Goal: Transaction & Acquisition: Purchase product/service

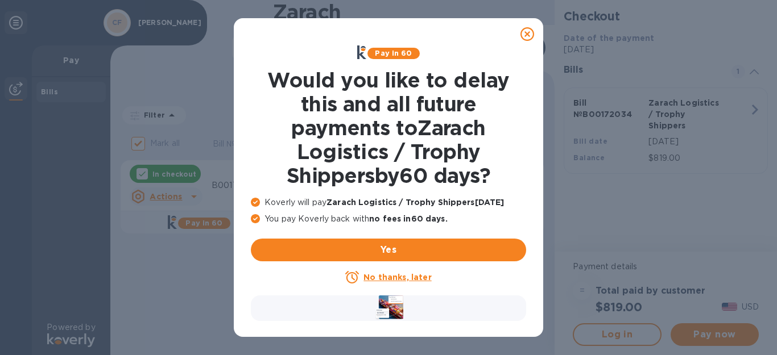
click at [528, 40] on icon at bounding box center [527, 34] width 14 height 14
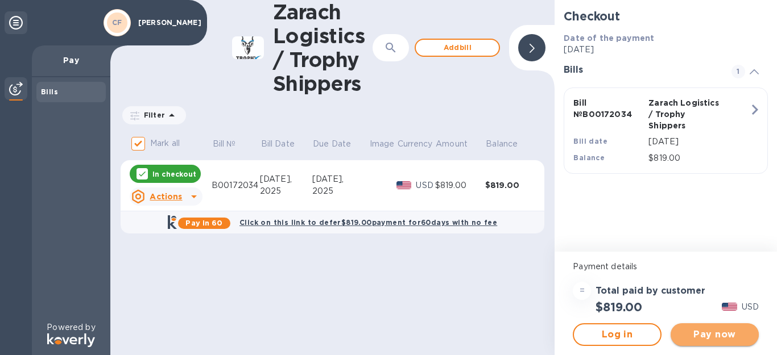
click at [702, 337] on span "Pay now" at bounding box center [715, 335] width 70 height 14
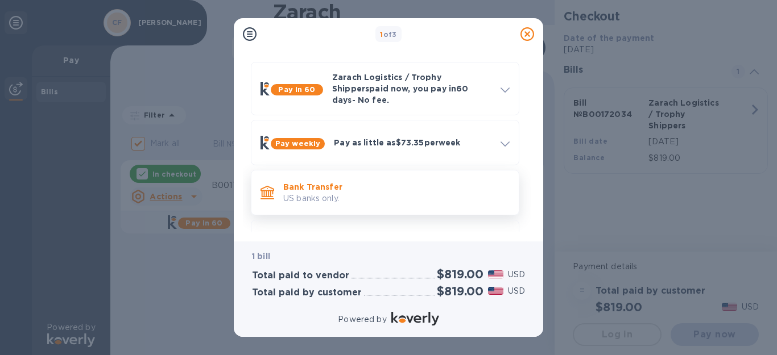
scroll to position [57, 0]
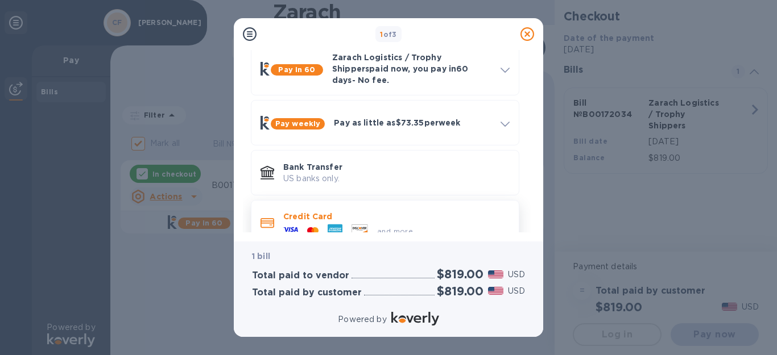
click at [387, 227] on span "and more..." at bounding box center [398, 231] width 42 height 9
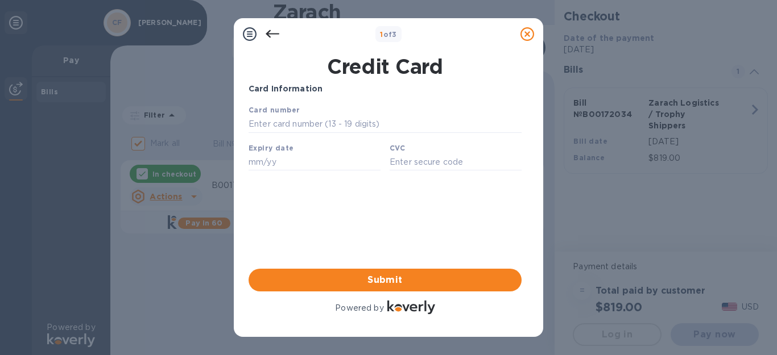
scroll to position [0, 0]
click at [373, 126] on input "text" at bounding box center [385, 124] width 273 height 17
type input "[CREDIT_CARD_NUMBER]"
click at [303, 159] on input "text" at bounding box center [315, 162] width 132 height 17
type input "06/27"
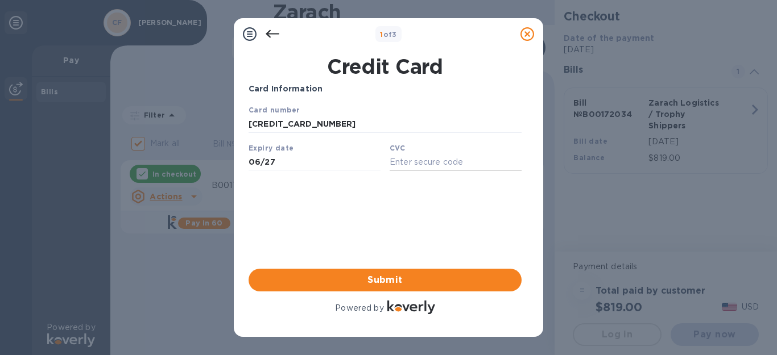
click at [391, 161] on input "text" at bounding box center [456, 162] width 132 height 17
type input "070"
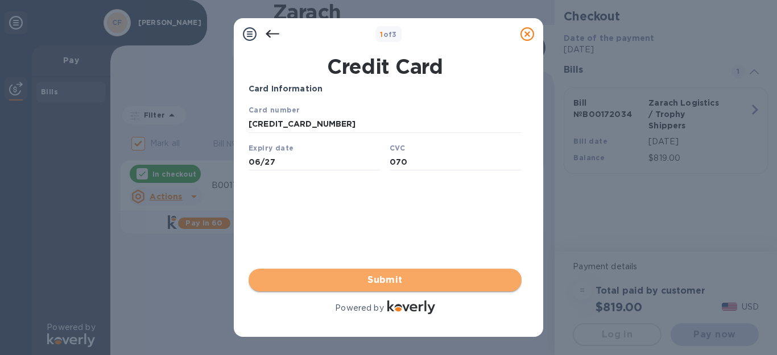
click at [387, 277] on span "Submit" at bounding box center [385, 281] width 255 height 14
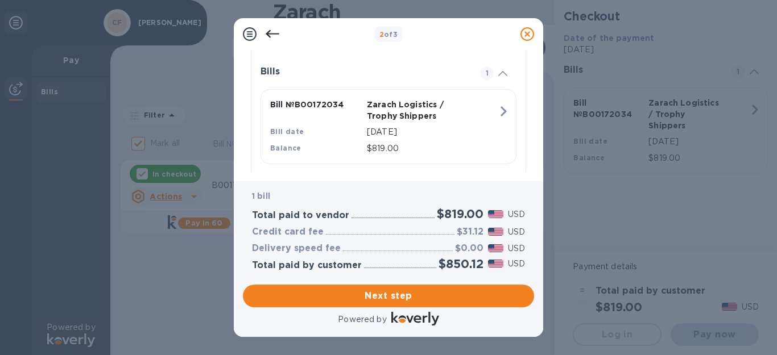
scroll to position [276, 0]
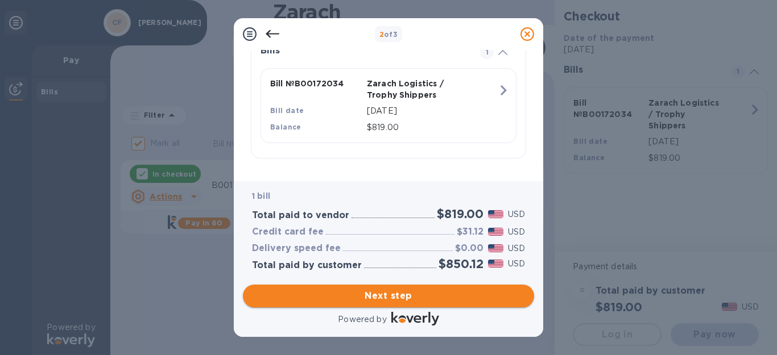
click at [393, 294] on span "Next step" at bounding box center [388, 296] width 273 height 14
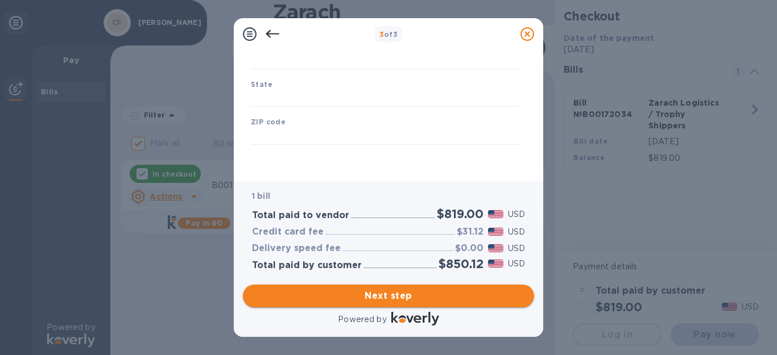
type input "[GEOGRAPHIC_DATA]"
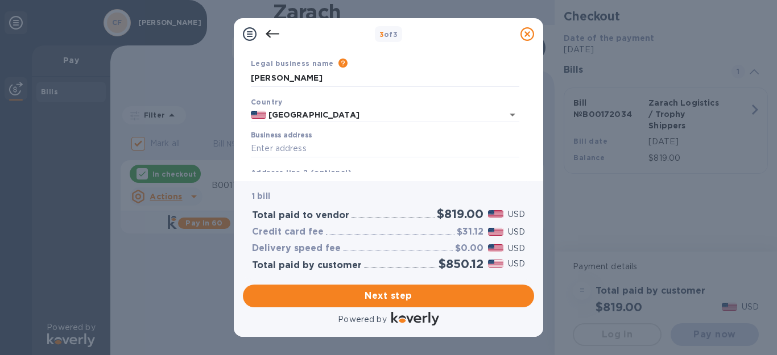
scroll to position [57, 0]
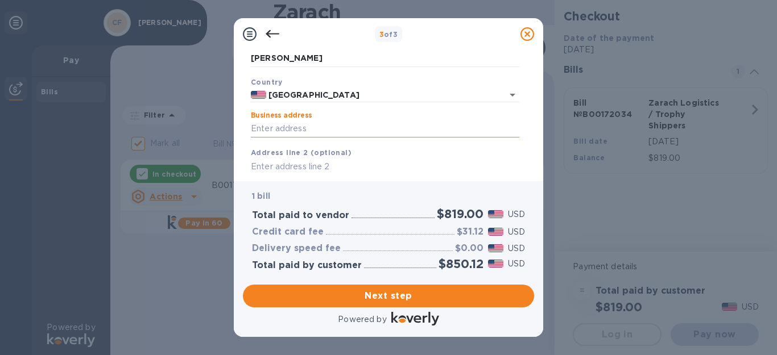
click at [328, 126] on input "Business address" at bounding box center [385, 129] width 268 height 17
type input "2006 [GEOGRAPHIC_DATA]"
type input "Bel Air"
type input "MD"
type input "21015"
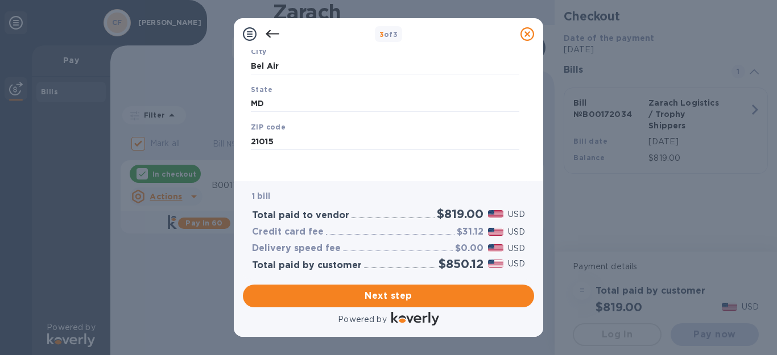
scroll to position [201, 0]
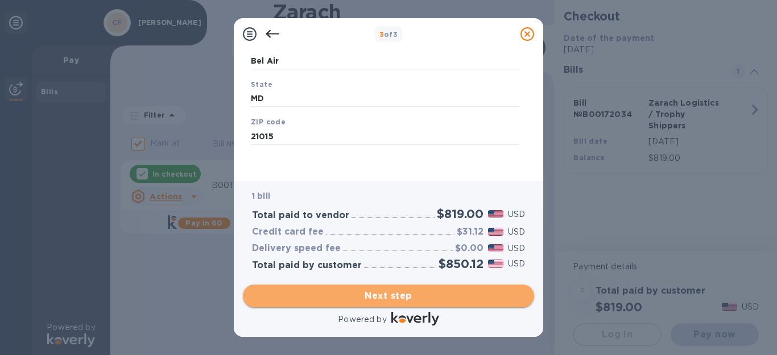
click at [422, 299] on span "Next step" at bounding box center [388, 296] width 273 height 14
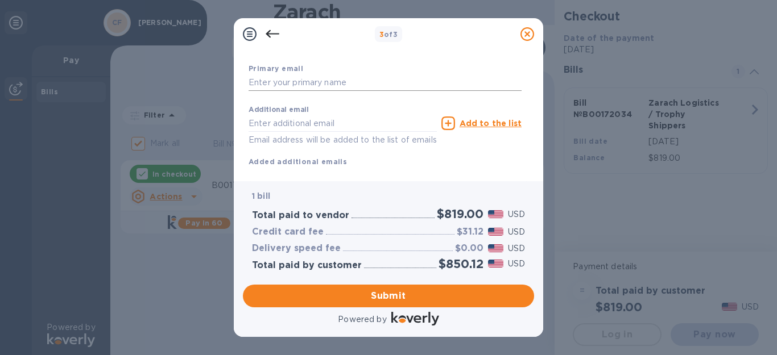
click at [328, 84] on input "text" at bounding box center [385, 83] width 273 height 17
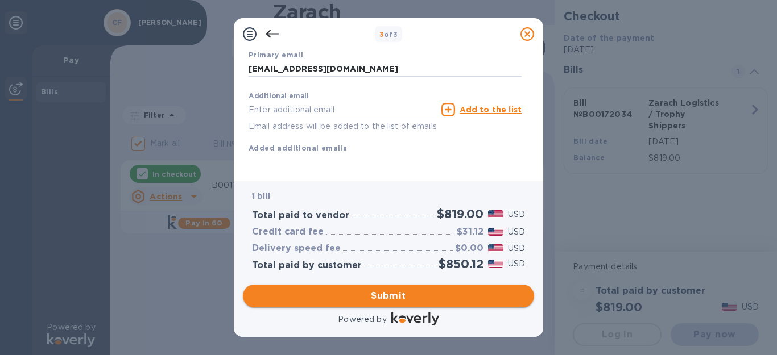
type input "[EMAIL_ADDRESS][DOMAIN_NAME]"
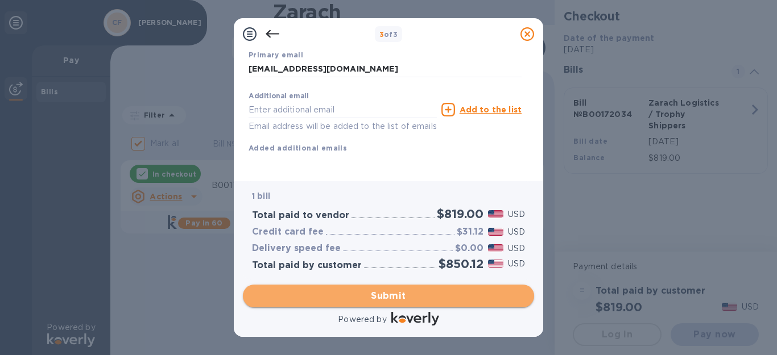
click at [413, 295] on span "Submit" at bounding box center [388, 296] width 273 height 14
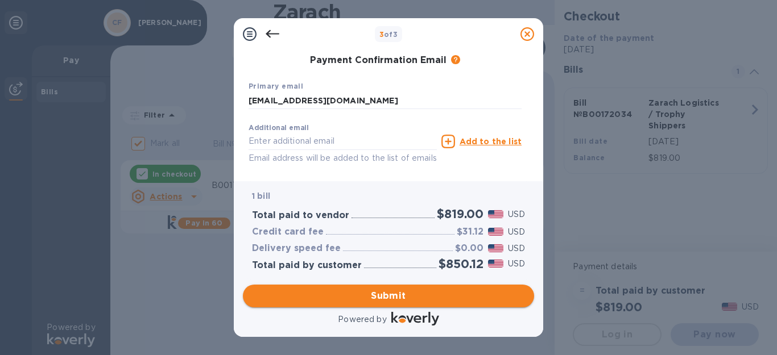
scroll to position [272, 0]
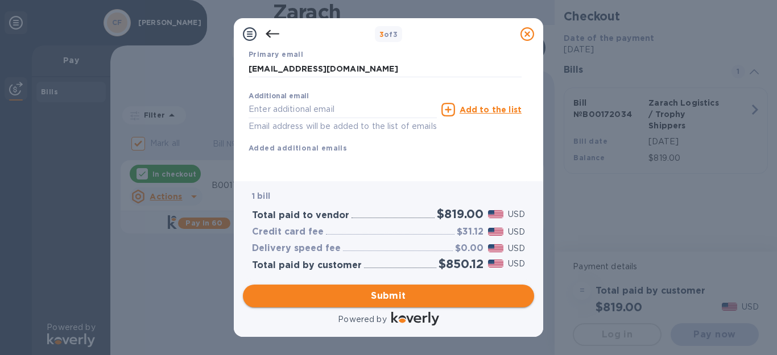
click at [382, 295] on span "Submit" at bounding box center [388, 296] width 273 height 14
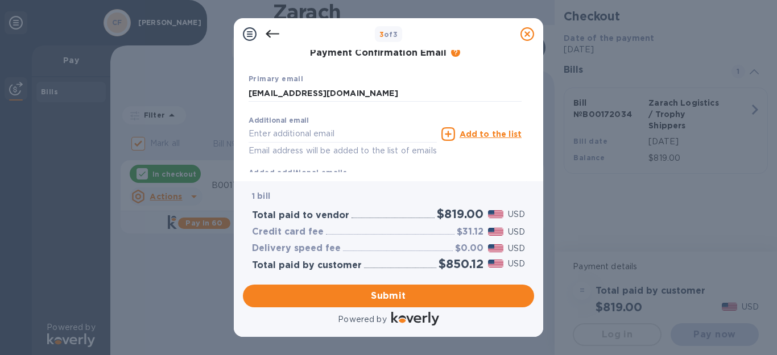
scroll to position [158, 0]
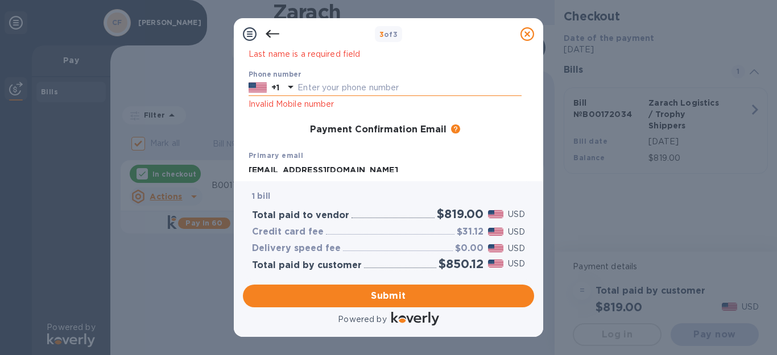
click at [413, 86] on input "text" at bounding box center [409, 88] width 224 height 17
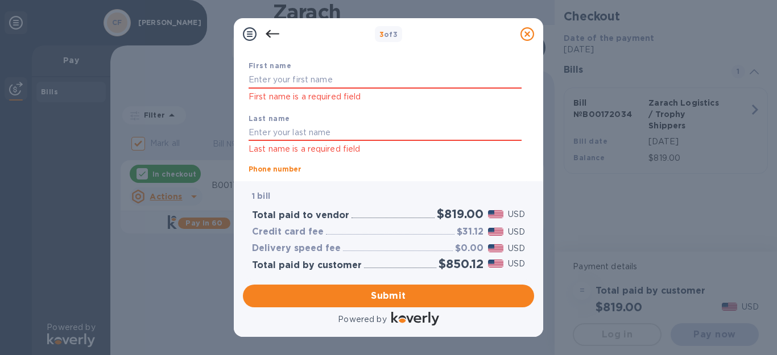
scroll to position [44, 0]
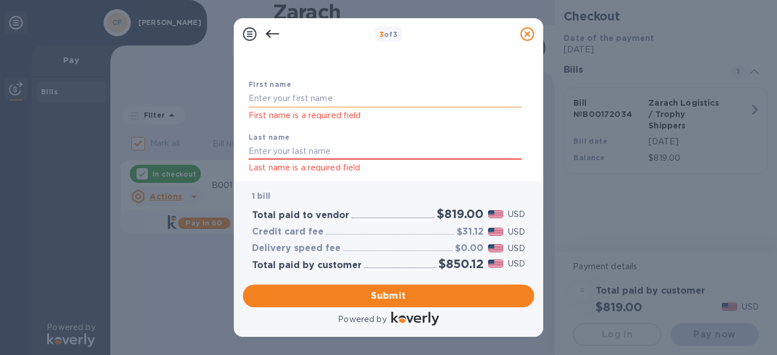
type input "4109378746"
click at [408, 101] on input "text" at bounding box center [385, 98] width 273 height 17
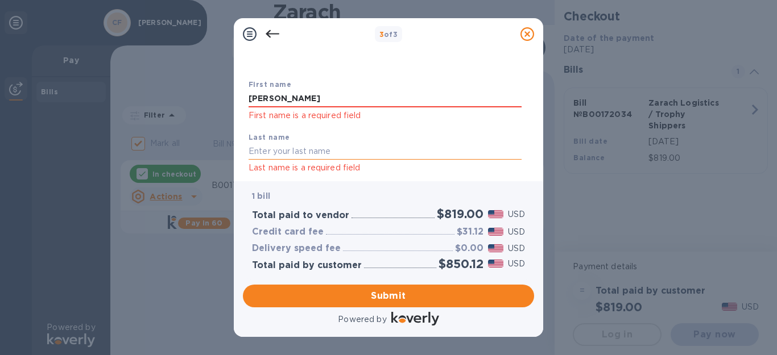
type input "[PERSON_NAME]"
click at [388, 147] on input "text" at bounding box center [385, 151] width 273 height 17
type input "[PERSON_NAME]"
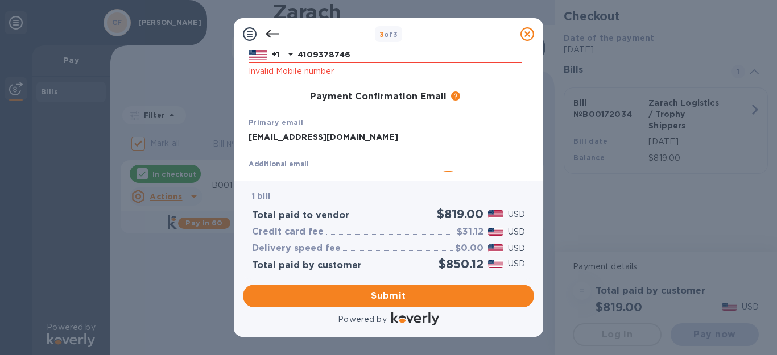
scroll to position [199, 0]
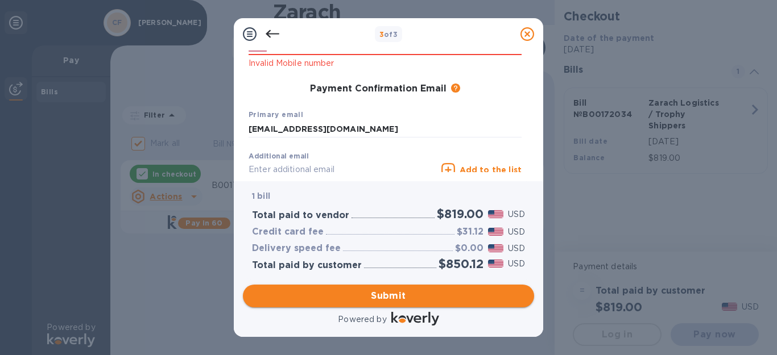
click at [397, 291] on span "Submit" at bounding box center [388, 296] width 273 height 14
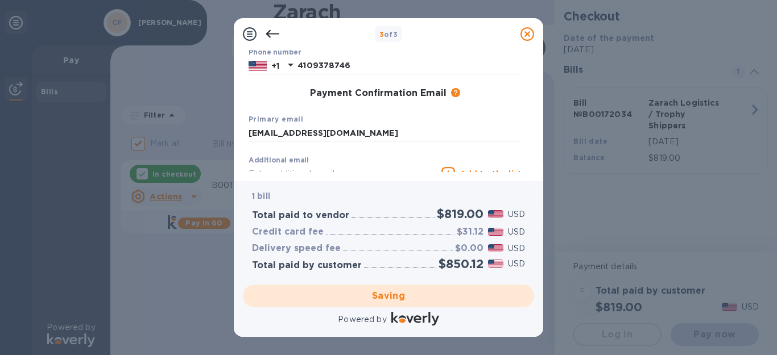
scroll to position [226, 0]
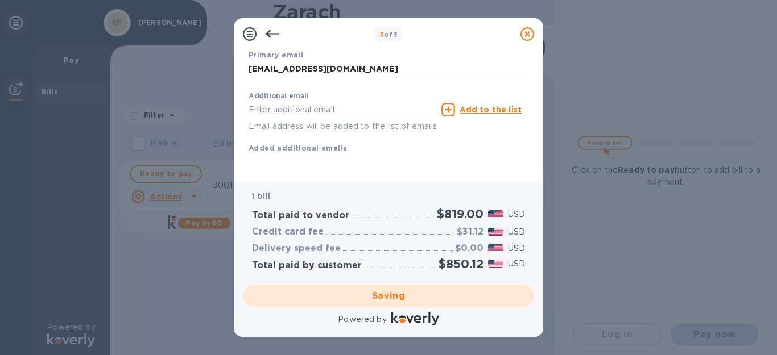
checkbox input "false"
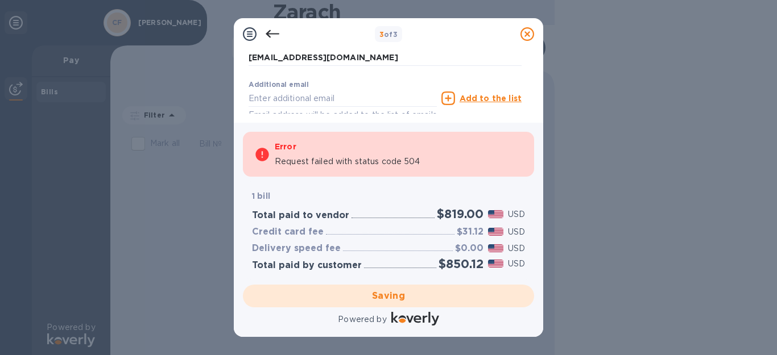
click at [528, 30] on icon at bounding box center [527, 34] width 14 height 14
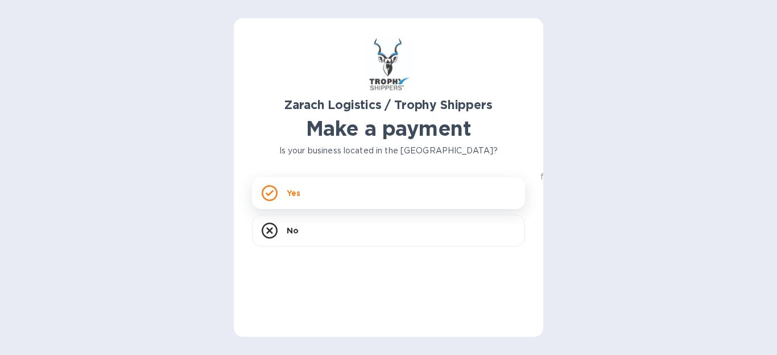
click at [283, 197] on div "Yes" at bounding box center [388, 193] width 273 height 32
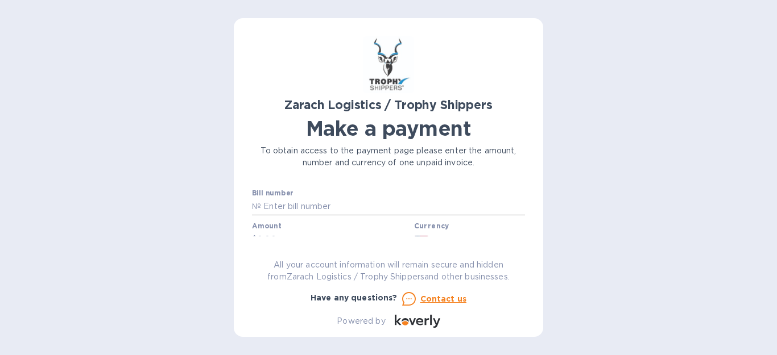
click at [303, 210] on input "text" at bounding box center [393, 206] width 264 height 17
paste input "B00172034"
type input "B00172034"
click at [345, 230] on input "text" at bounding box center [333, 232] width 152 height 17
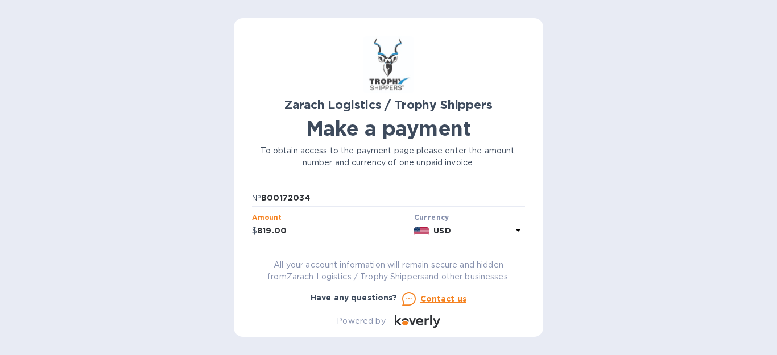
scroll to position [65, 0]
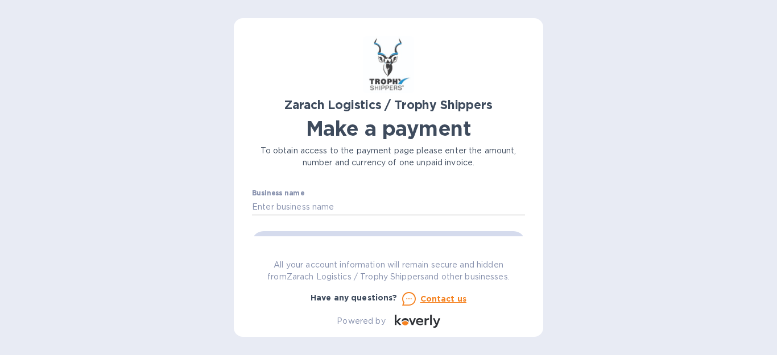
type input "819.00"
click at [344, 207] on input "text" at bounding box center [388, 206] width 273 height 17
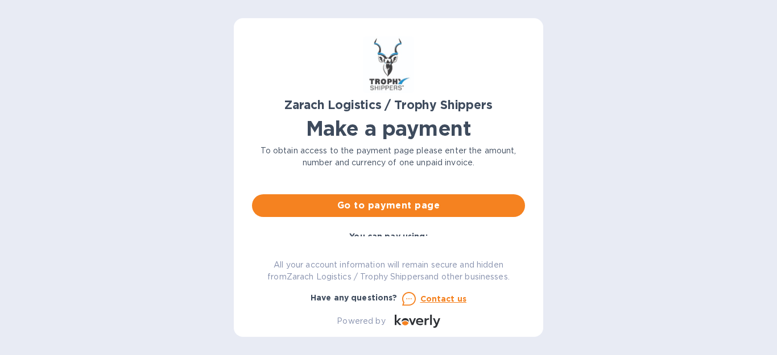
scroll to position [122, 0]
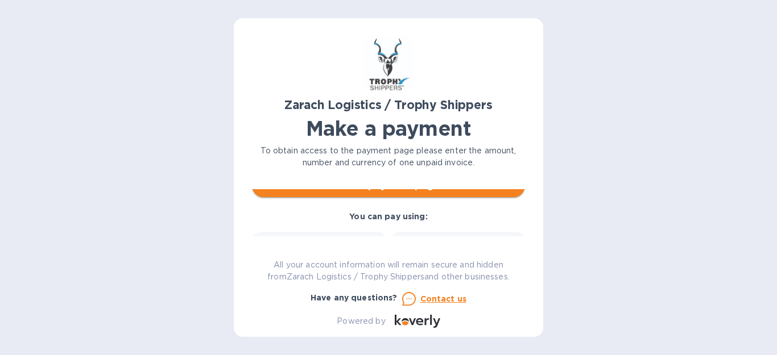
type input "[PERSON_NAME]"
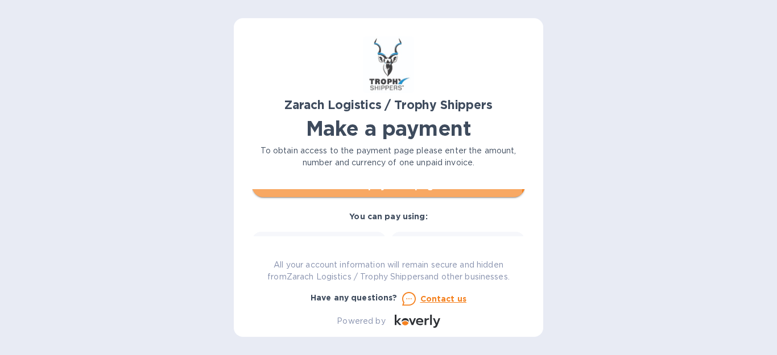
click at [349, 196] on button "Go to payment page" at bounding box center [388, 186] width 273 height 23
